Goal: Task Accomplishment & Management: Complete application form

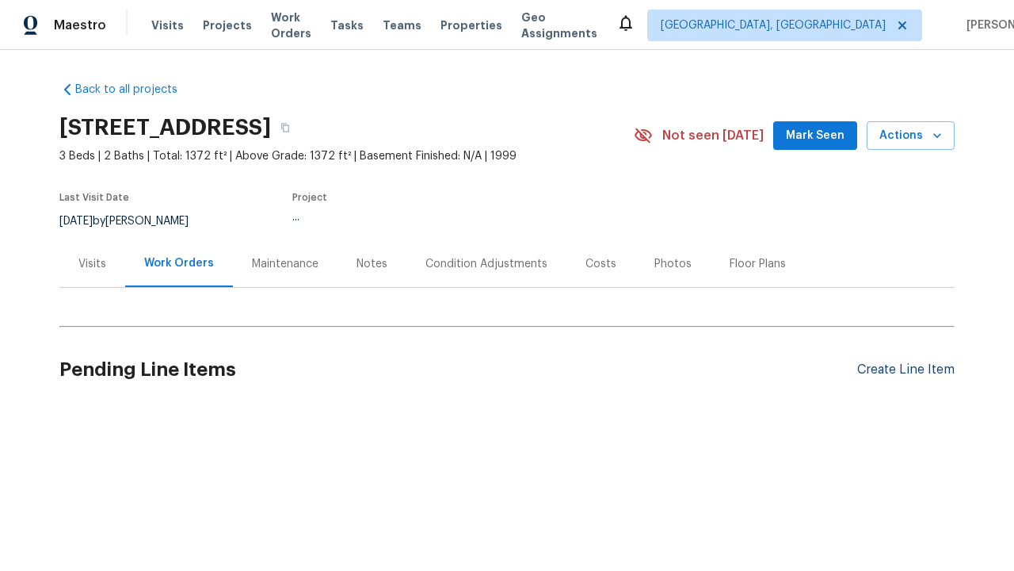
click at [899, 369] on div "Create Line Item" at bounding box center [905, 369] width 97 height 15
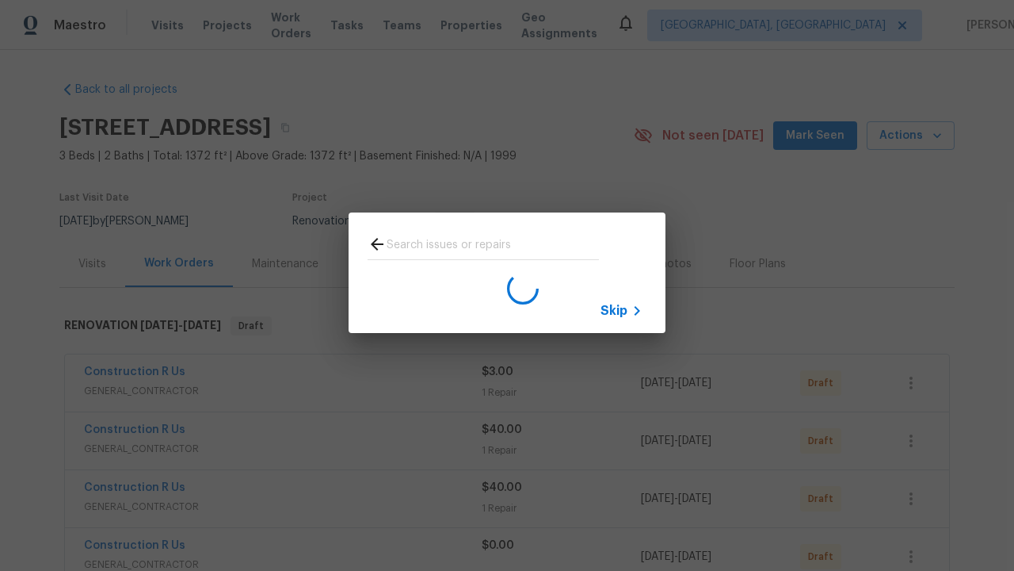
click at [614, 310] on span "Skip" at bounding box center [614, 311] width 27 height 16
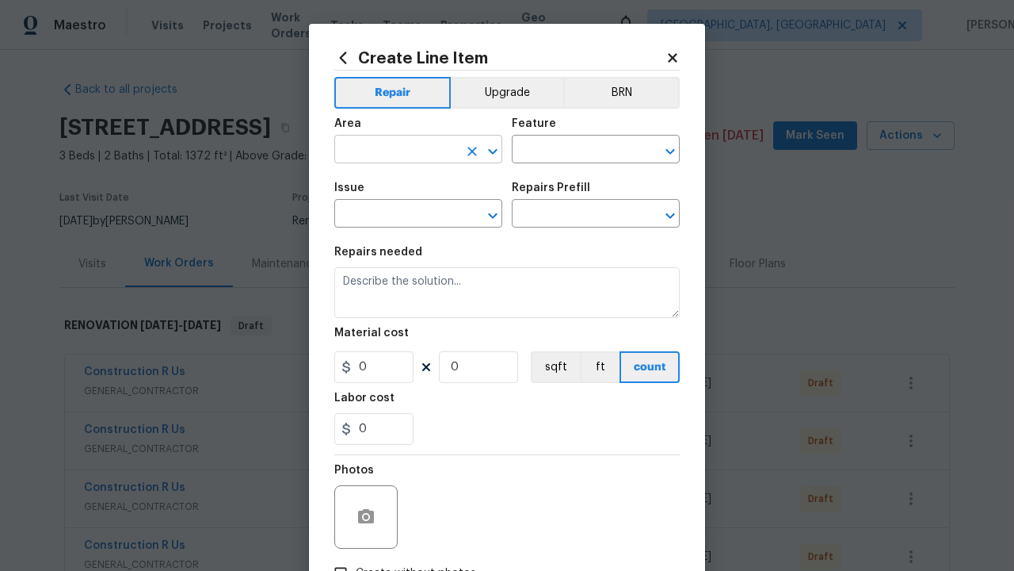
click at [390, 151] on input "text" at bounding box center [396, 151] width 124 height 25
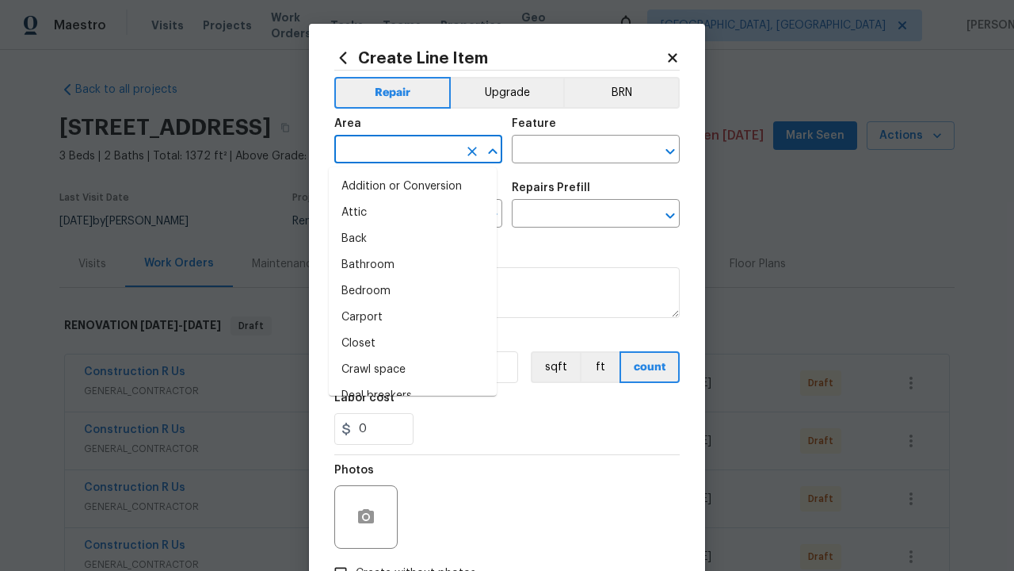
type input "Bedroom"
click at [407, 291] on li "Bedroom" at bounding box center [413, 291] width 168 height 26
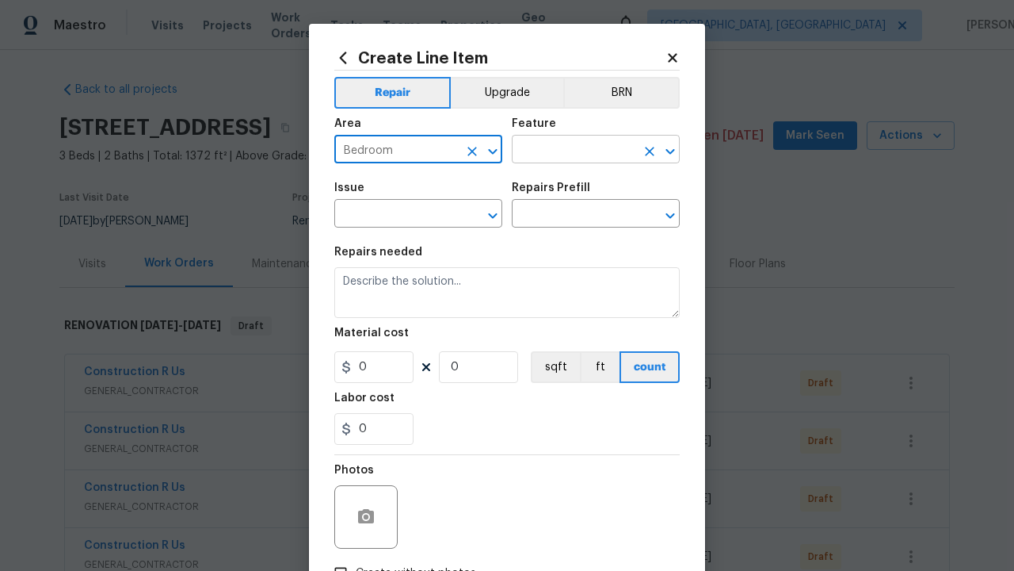
type input "Bedroom"
click at [567, 151] on input "text" at bounding box center [574, 151] width 124 height 25
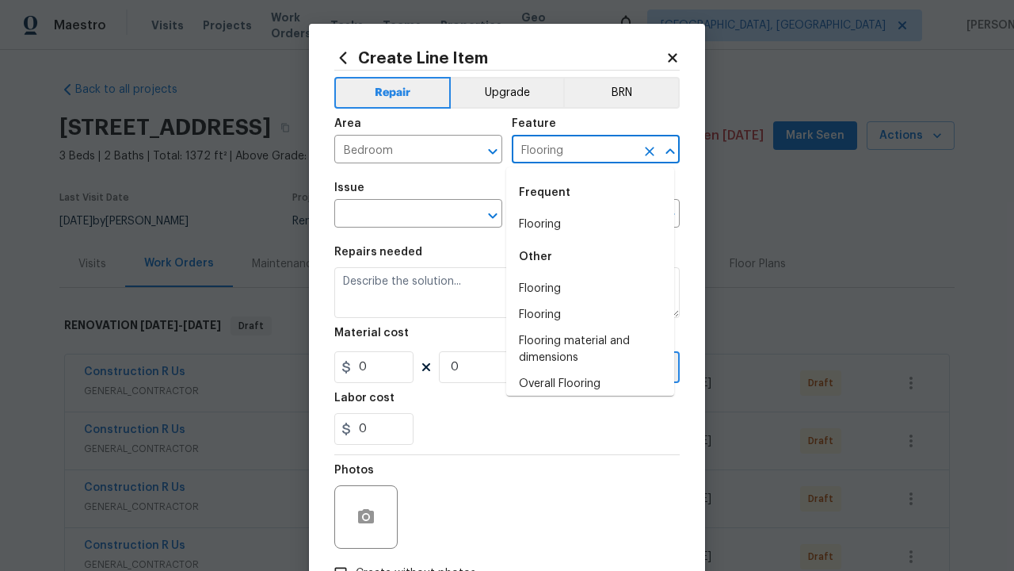
click at [584, 224] on li "Flooring" at bounding box center [590, 225] width 168 height 26
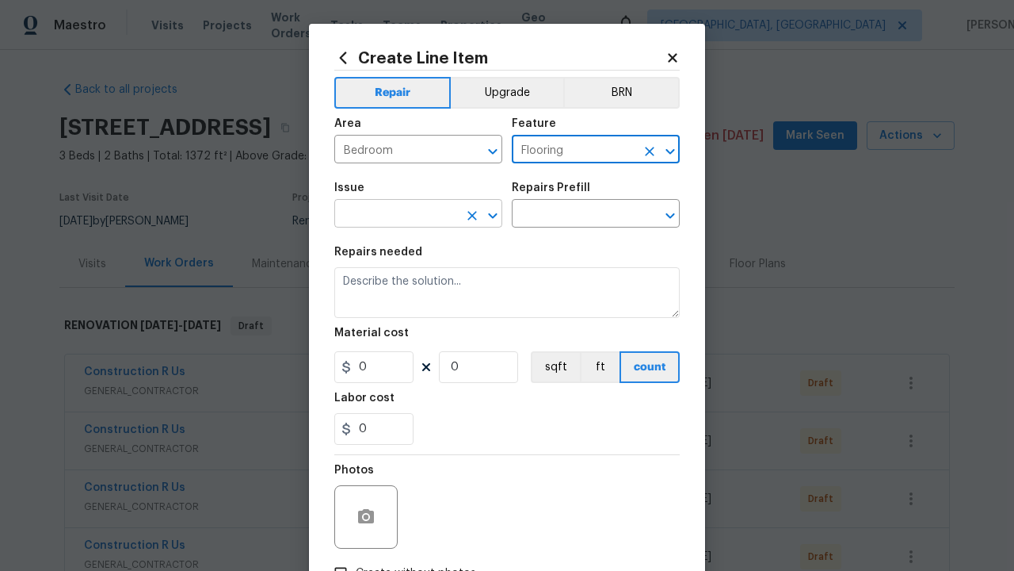
type input "Flooring"
click at [390, 216] on input "text" at bounding box center [396, 215] width 124 height 25
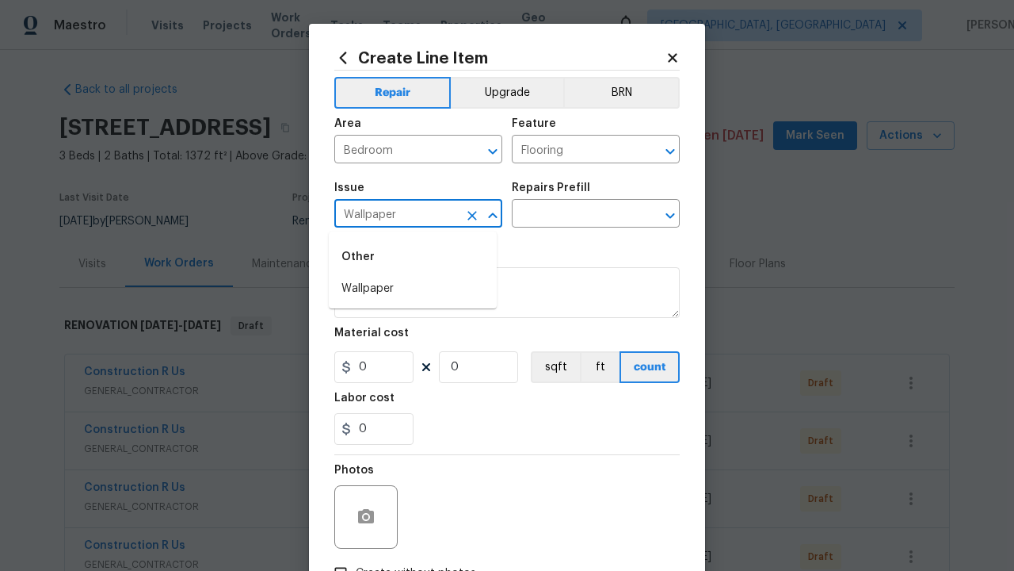
click at [413, 288] on li "Wallpaper" at bounding box center [413, 289] width 168 height 26
type input "Wallpaper"
click at [567, 216] on input "text" at bounding box center [574, 215] width 124 height 25
type input "Remove"
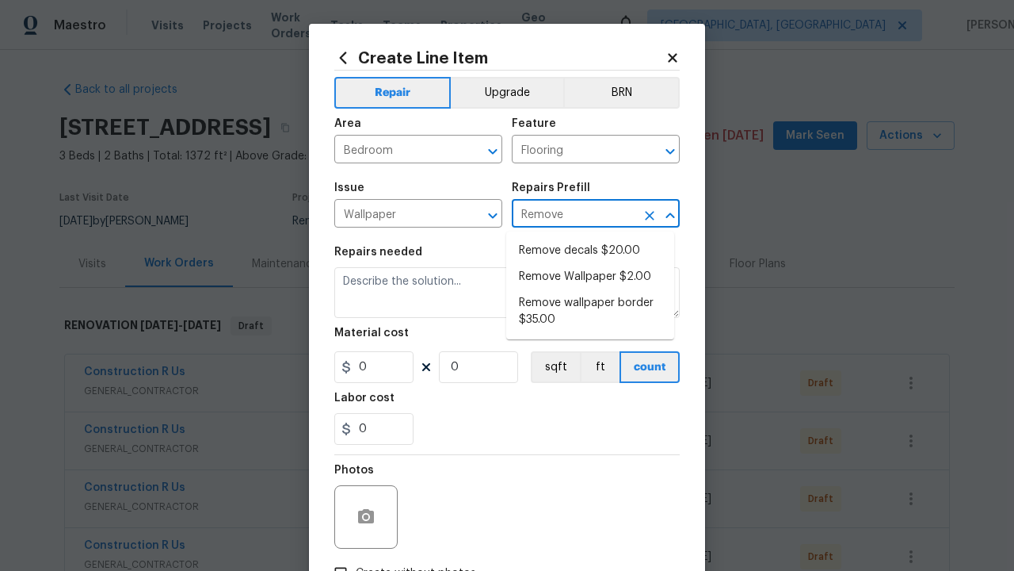
click at [590, 250] on li "Remove decals $20.00" at bounding box center [590, 251] width 168 height 26
type input "Walls and Ceiling"
type input "Remove decals $20.00"
type textarea "Remove decals from door/wall/ceiling"
type input "20"
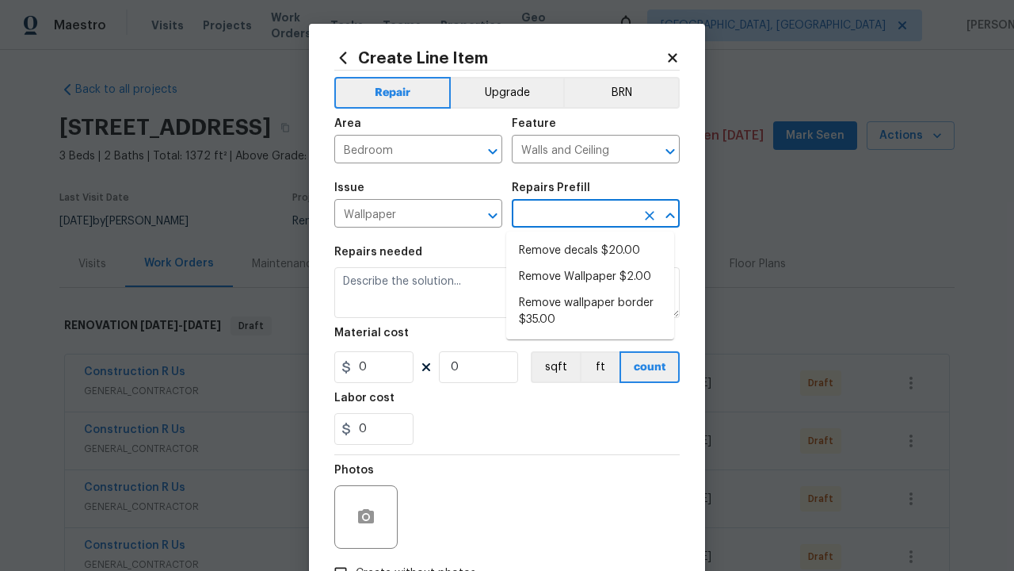
type input "1"
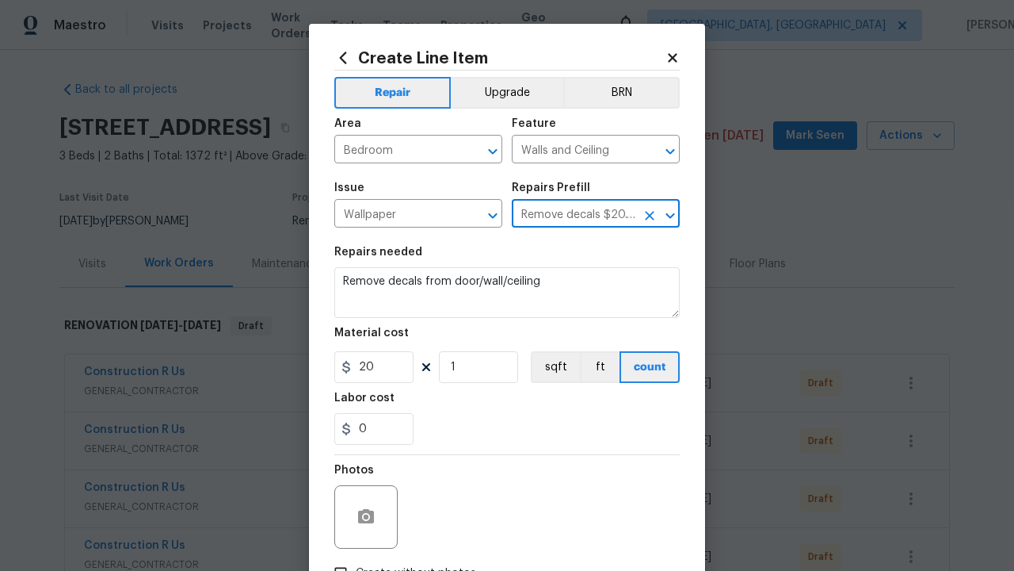
type input "Remove decals $20.00"
type input "2"
click at [548, 368] on button "sqft" at bounding box center [555, 367] width 49 height 32
click at [334, 558] on input "Create without photos" at bounding box center [341, 573] width 30 height 30
checkbox input "true"
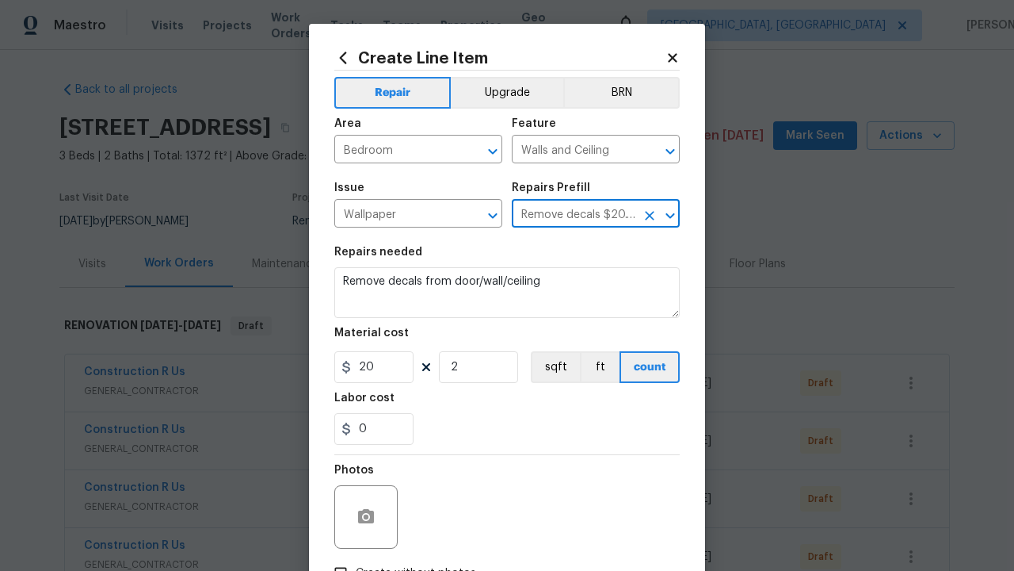
scroll to position [18, 0]
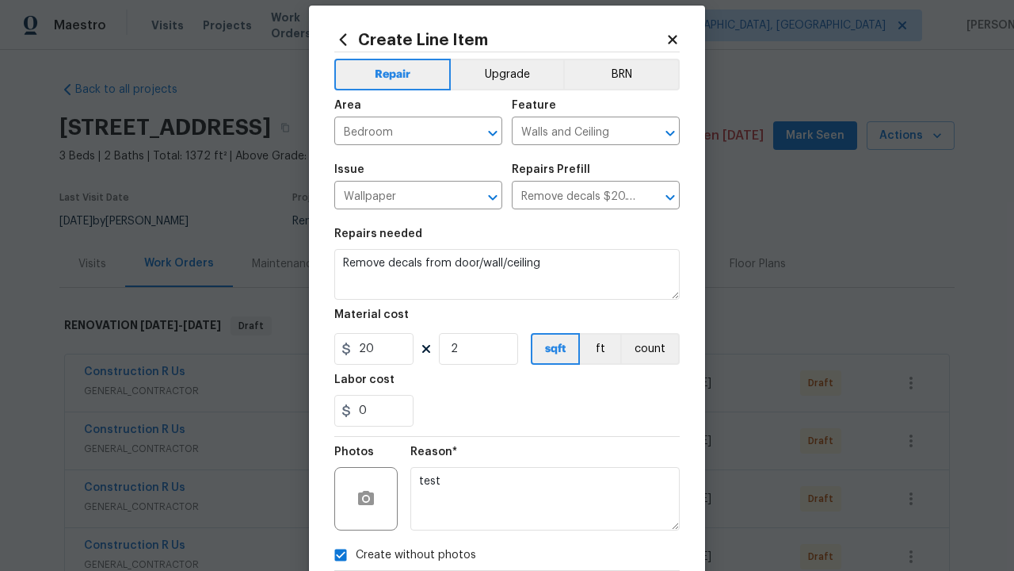
type textarea "test"
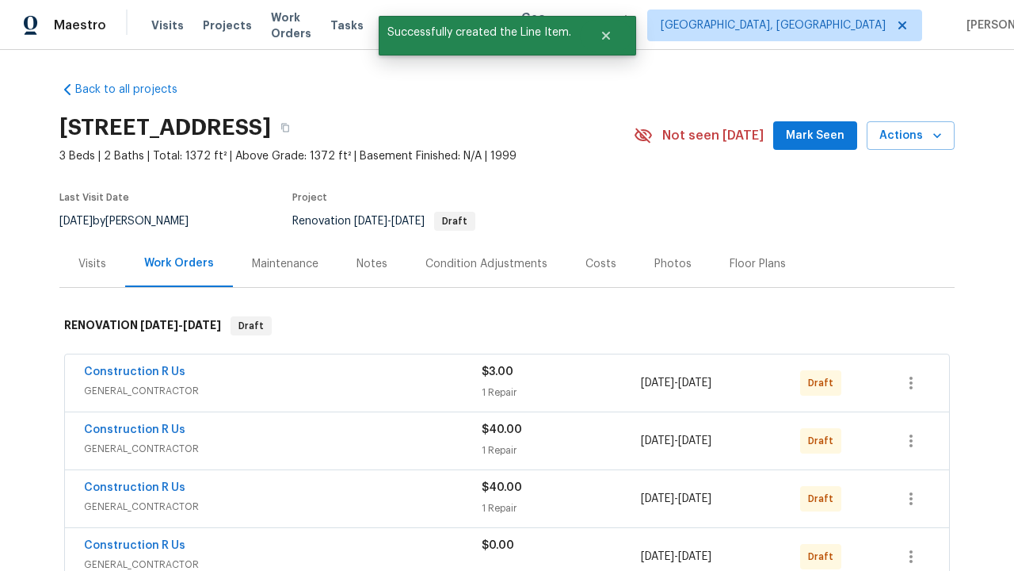
checkbox input "true"
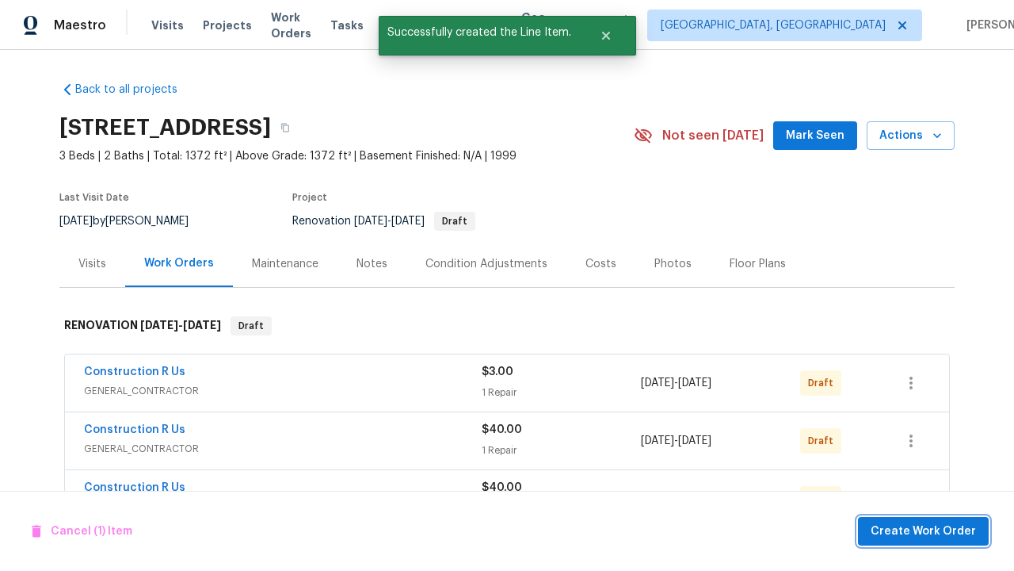
click at [926, 530] on span "Create Work Order" at bounding box center [923, 531] width 105 height 20
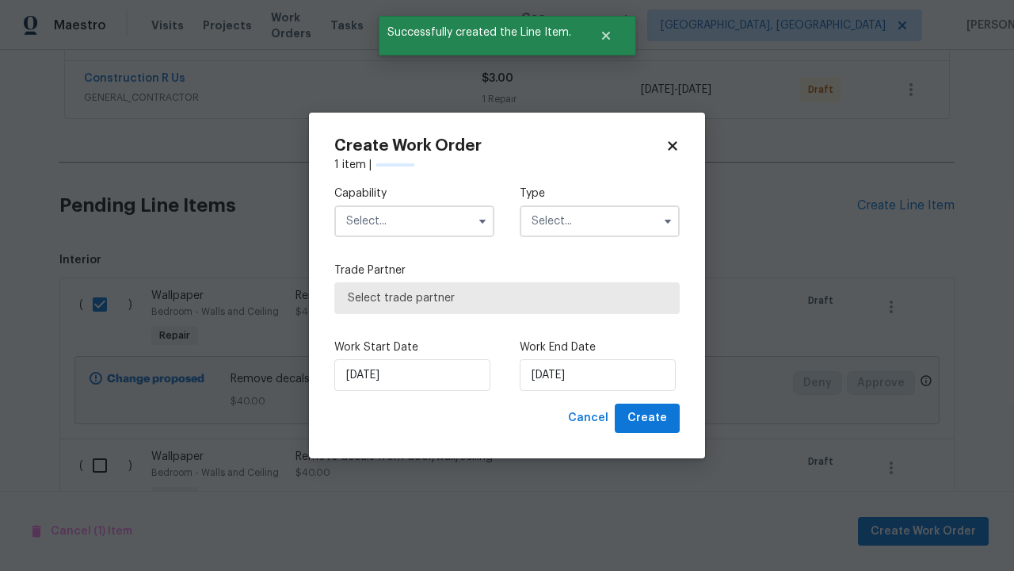
click at [414, 221] on input "text" at bounding box center [414, 221] width 160 height 32
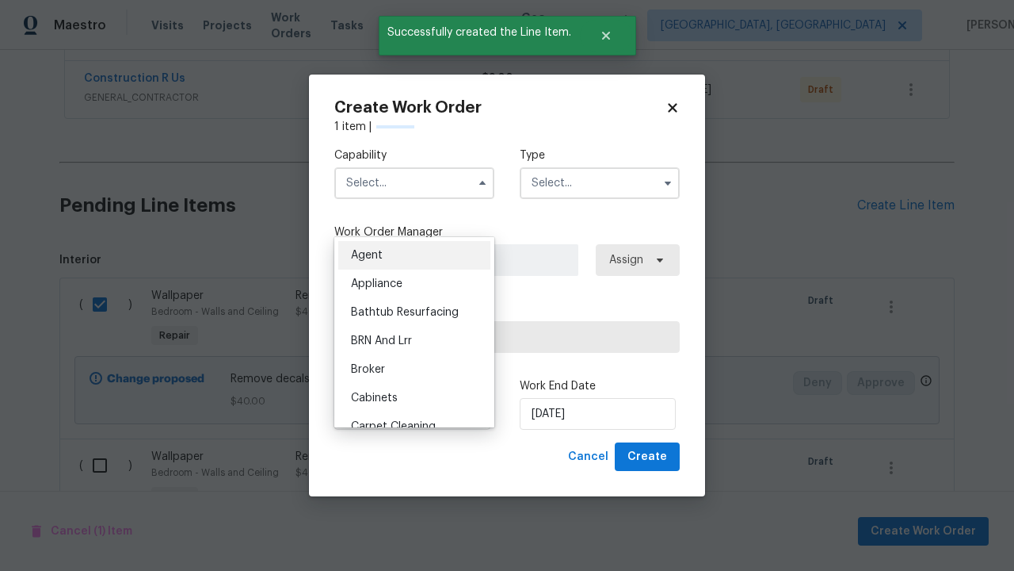
type input "General Contractor"
click at [600, 182] on input "text" at bounding box center [600, 183] width 160 height 32
type input "Renovation"
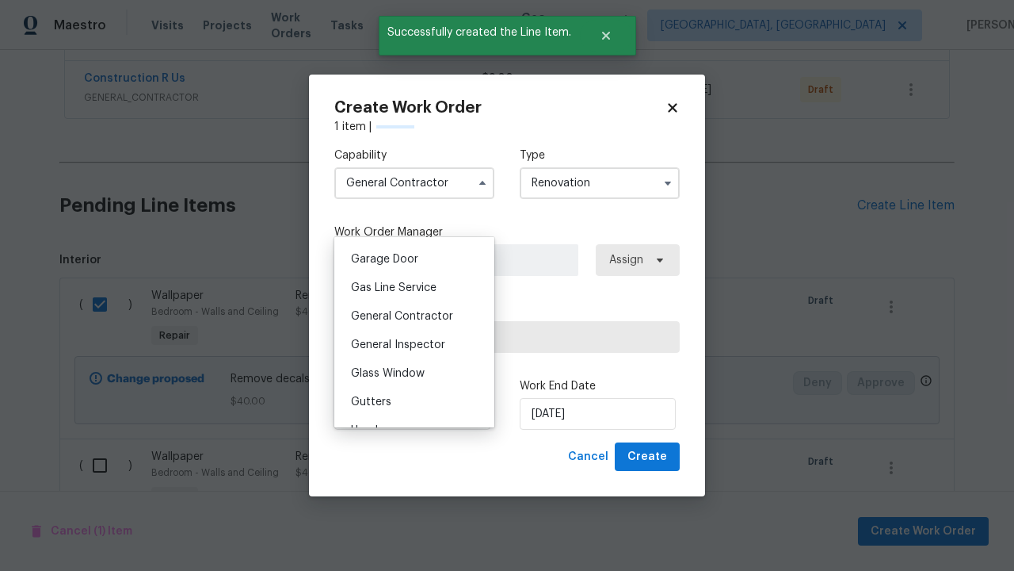
click at [495, 336] on span "Select trade partner" at bounding box center [507, 337] width 319 height 16
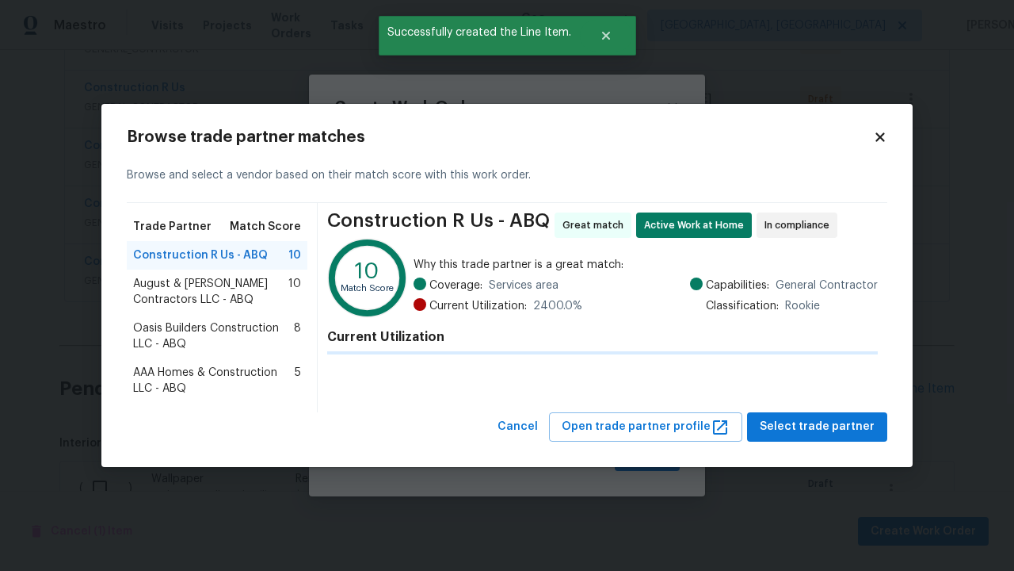
scroll to position [1624, 0]
click at [815, 437] on span "Select trade partner" at bounding box center [817, 427] width 115 height 20
click at [649, 456] on span "Create" at bounding box center [648, 457] width 40 height 20
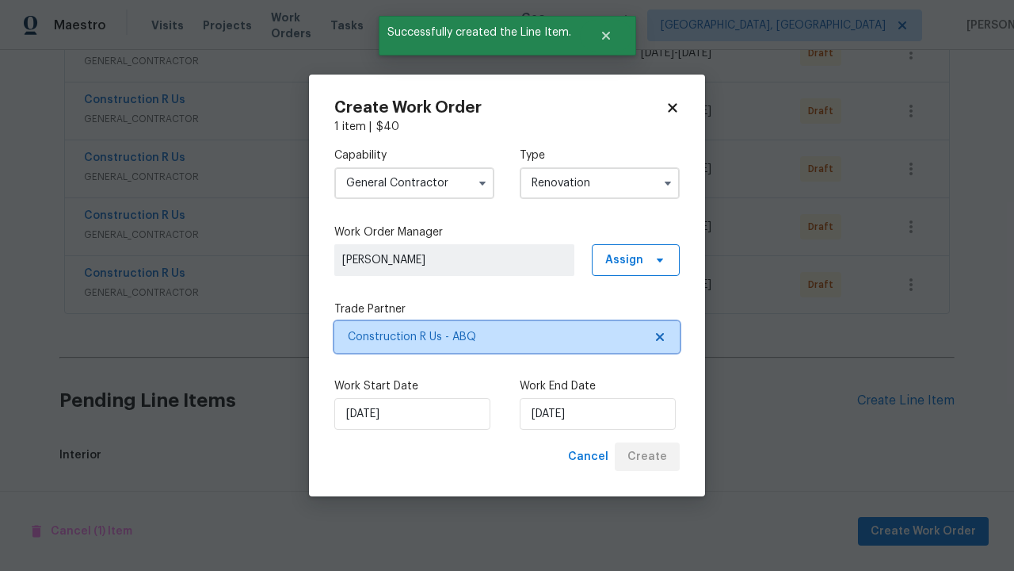
scroll to position [1624, 0]
